Goal: Information Seeking & Learning: Find contact information

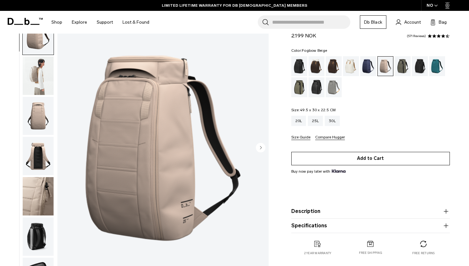
click at [326, 159] on button "Add to Cart" at bounding box center [370, 158] width 159 height 13
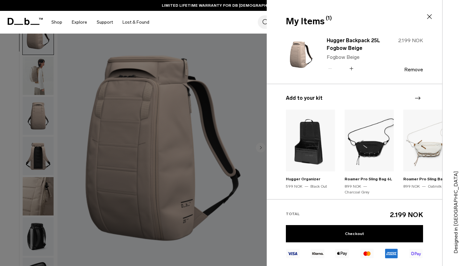
click at [115, 144] on div at bounding box center [234, 133] width 469 height 266
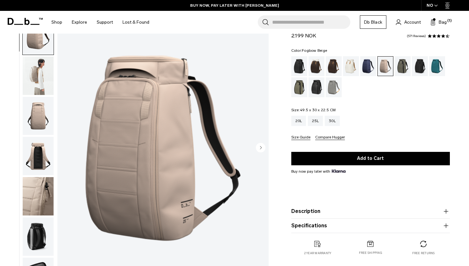
click at [38, 188] on img "button" at bounding box center [38, 196] width 31 height 38
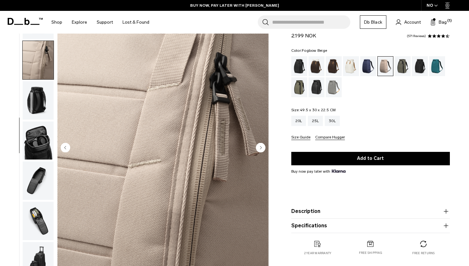
scroll to position [136, 0]
click at [439, 20] on button "Bag (1)" at bounding box center [439, 22] width 16 height 8
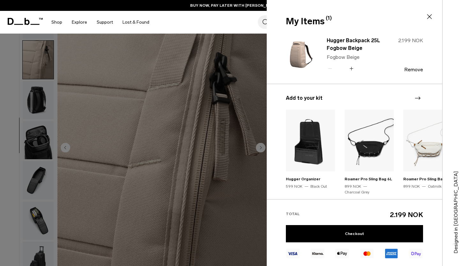
click at [301, 152] on img at bounding box center [310, 140] width 49 height 62
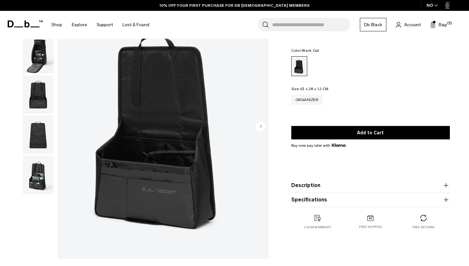
scroll to position [51, 0]
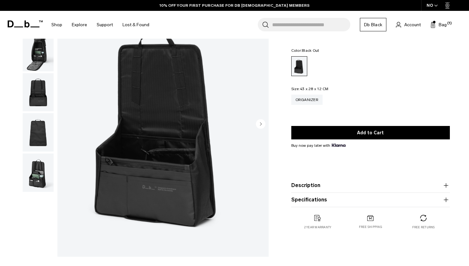
click at [257, 121] on circle "Next slide" at bounding box center [261, 124] width 10 height 10
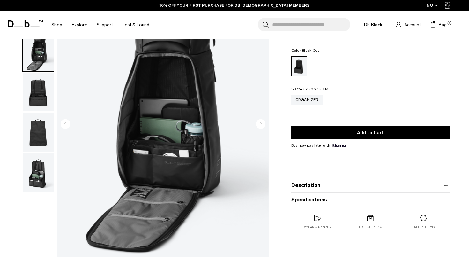
click at [257, 121] on circle "Next slide" at bounding box center [261, 124] width 10 height 10
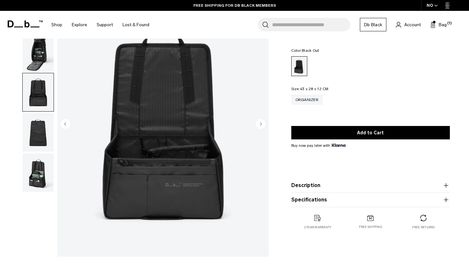
click at [257, 121] on circle "Next slide" at bounding box center [261, 124] width 10 height 10
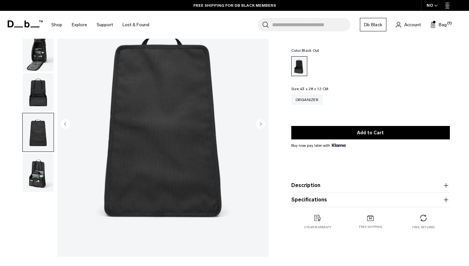
click at [257, 121] on circle "Next slide" at bounding box center [261, 124] width 10 height 10
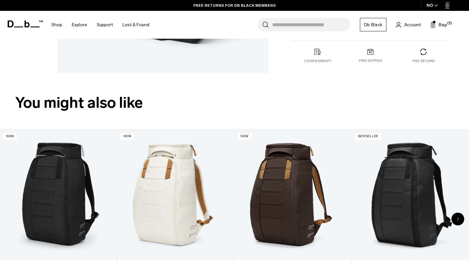
scroll to position [0, 0]
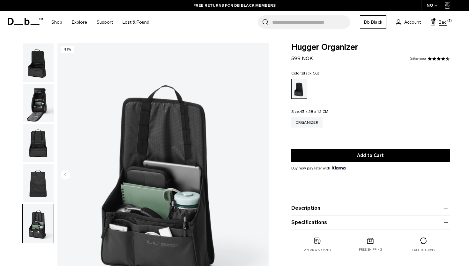
click at [441, 23] on span "Bag" at bounding box center [443, 22] width 8 height 7
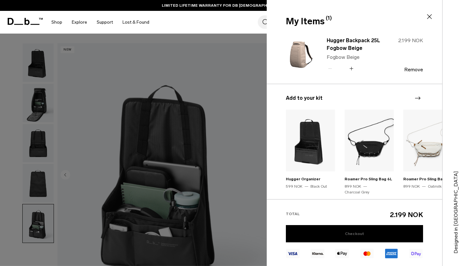
click at [343, 231] on link "Checkout" at bounding box center [354, 233] width 137 height 17
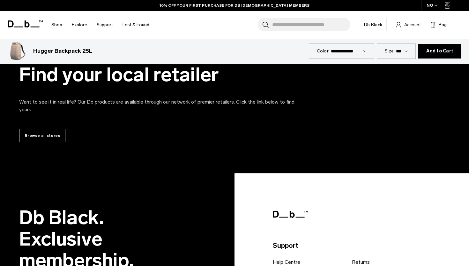
scroll to position [2563, 0]
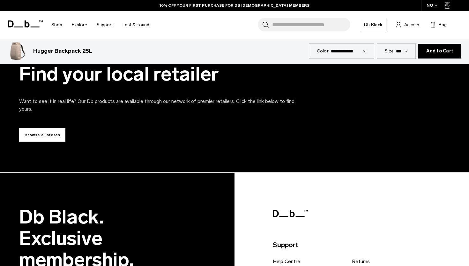
click at [50, 135] on link "Browse all stores" at bounding box center [42, 134] width 46 height 13
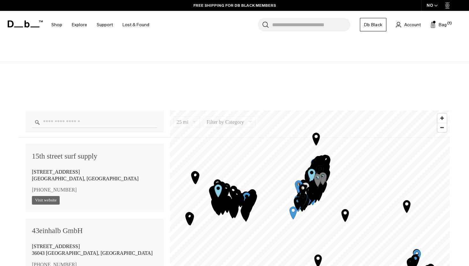
click at [100, 119] on input "Enter a location" at bounding box center [94, 122] width 125 height 11
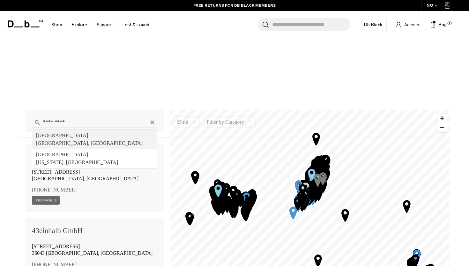
type input "**********"
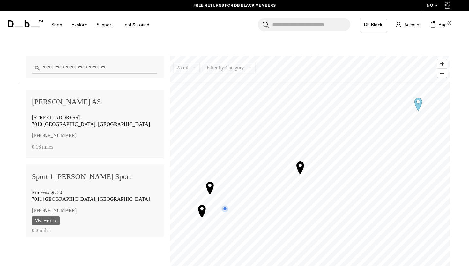
scroll to position [430, 0]
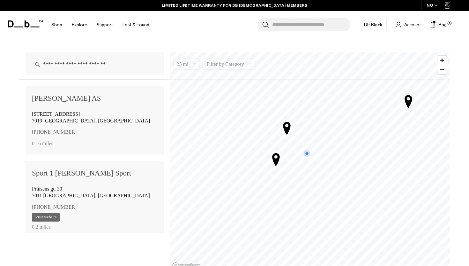
click at [276, 162] on icon "Map marker" at bounding box center [275, 159] width 7 height 12
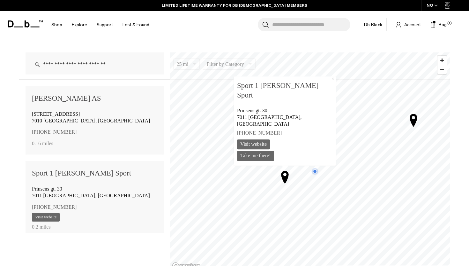
scroll to position [81, 0]
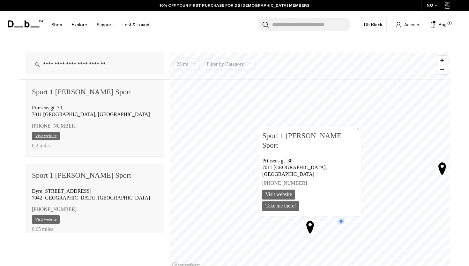
click at [51, 136] on link "Visit website" at bounding box center [46, 136] width 28 height 9
click at [355, 132] on button "×" at bounding box center [358, 128] width 6 height 5
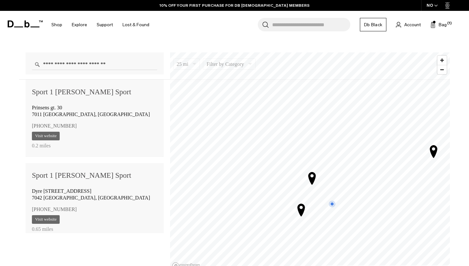
click at [313, 178] on icon "Map marker" at bounding box center [311, 178] width 7 height 12
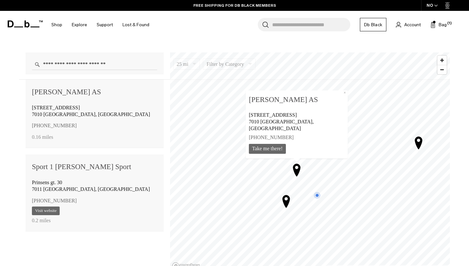
click at [420, 142] on icon "Map marker" at bounding box center [418, 142] width 7 height 12
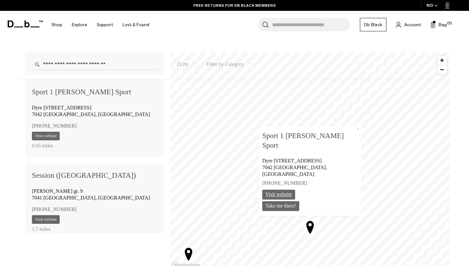
click at [295, 195] on link "Visit website" at bounding box center [278, 194] width 33 height 10
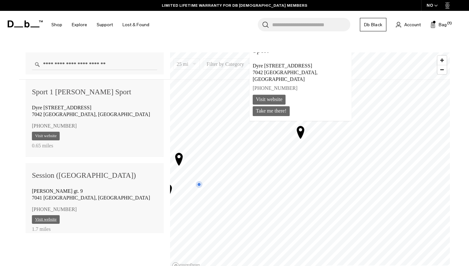
click at [46, 220] on link "Visit website" at bounding box center [46, 219] width 28 height 9
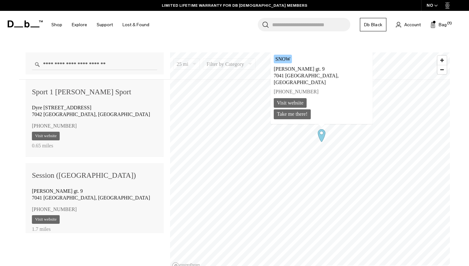
click at [276, 50] on div "**********" at bounding box center [234, 159] width 431 height 223
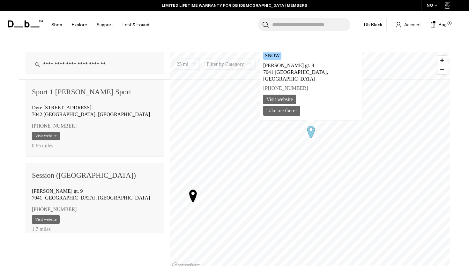
click at [104, 189] on div "Haakon VIIs gt. 9 7041 Trondheim, Norway" at bounding box center [94, 194] width 125 height 17
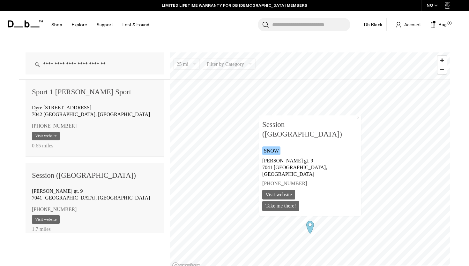
click at [92, 111] on div "Dyre Halses gate 1A 7042 Trondheim, Norway" at bounding box center [94, 111] width 125 height 17
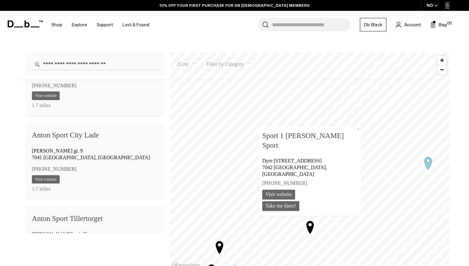
scroll to position [286, 0]
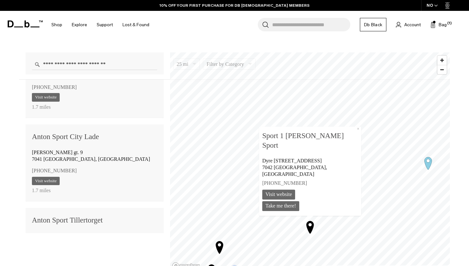
click at [97, 162] on div "Haakon VIIs gt. 9 7041 Trondheim, Norway" at bounding box center [94, 155] width 125 height 17
click at [295, 194] on link "Visit website" at bounding box center [278, 194] width 33 height 10
